Goal: Information Seeking & Learning: Learn about a topic

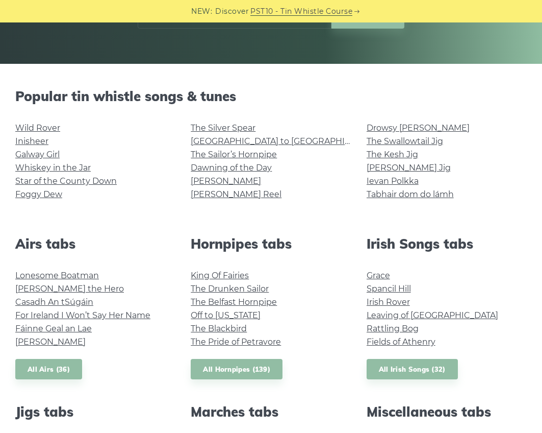
click at [161, 148] on li "Galway Girl" at bounding box center [95, 154] width 160 height 13
click at [389, 183] on link "Ievan Polkka" at bounding box center [393, 181] width 52 height 10
click at [23, 155] on link "Galway Girl" at bounding box center [37, 155] width 44 height 10
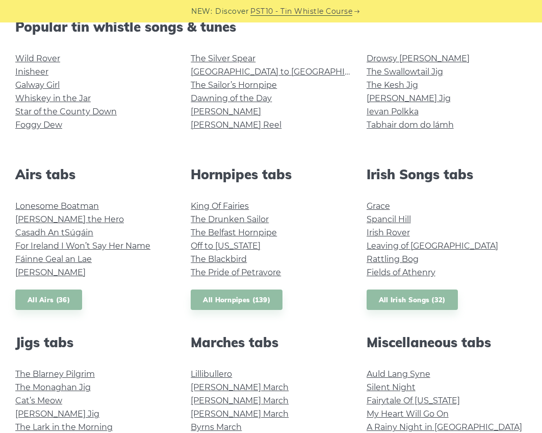
scroll to position [255, 0]
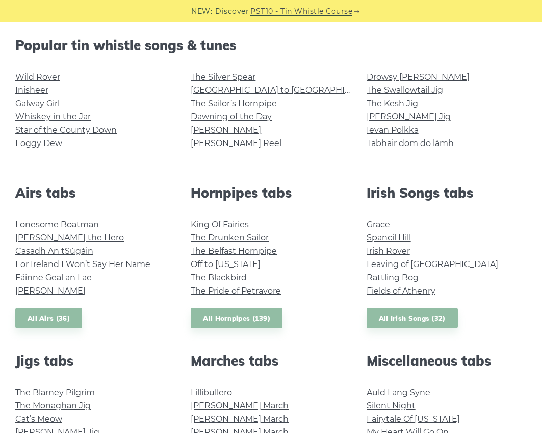
click at [121, 91] on li "Inisheer" at bounding box center [95, 90] width 160 height 13
click at [353, 50] on h2 "Popular tin whistle songs & tunes" at bounding box center [271, 45] width 512 height 16
click at [259, 87] on link "[GEOGRAPHIC_DATA] to [GEOGRAPHIC_DATA]" at bounding box center [285, 90] width 188 height 10
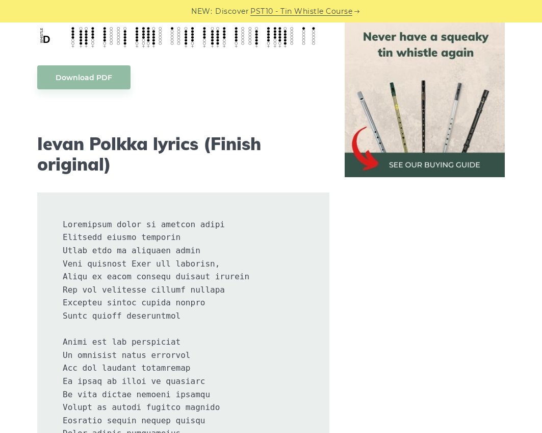
scroll to position [459, 0]
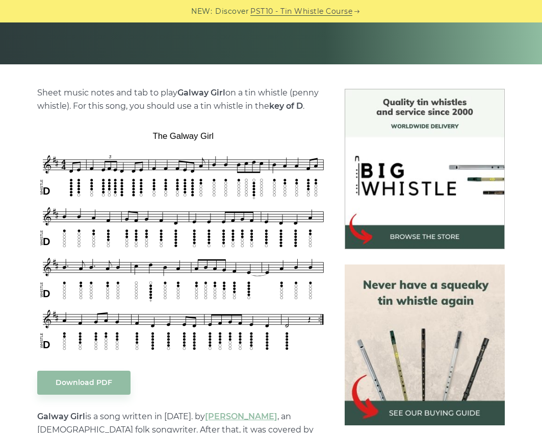
scroll to position [204, 0]
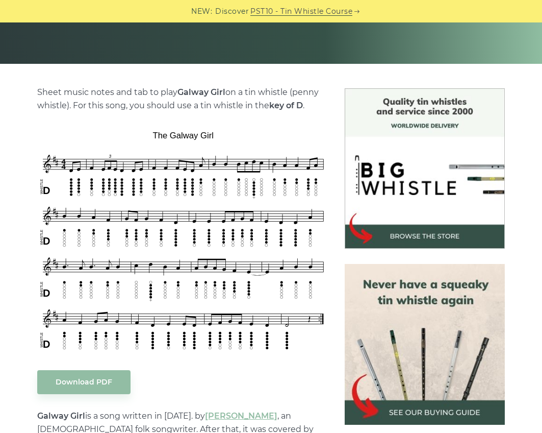
click at [44, 109] on p "Sheet music notes and tab to play Galway Girl on a tin whistle (penny whistle).…" at bounding box center [183, 99] width 292 height 27
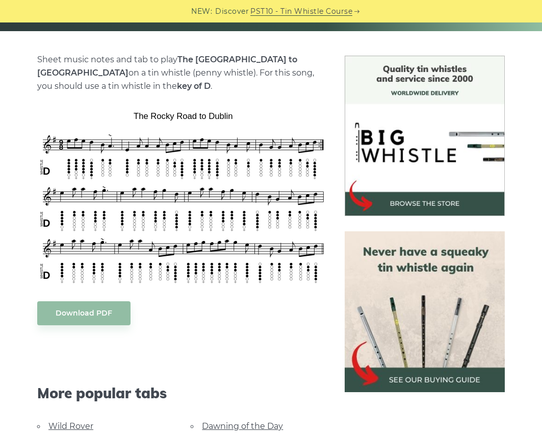
scroll to position [255, 0]
